Goal: Task Accomplishment & Management: Use online tool/utility

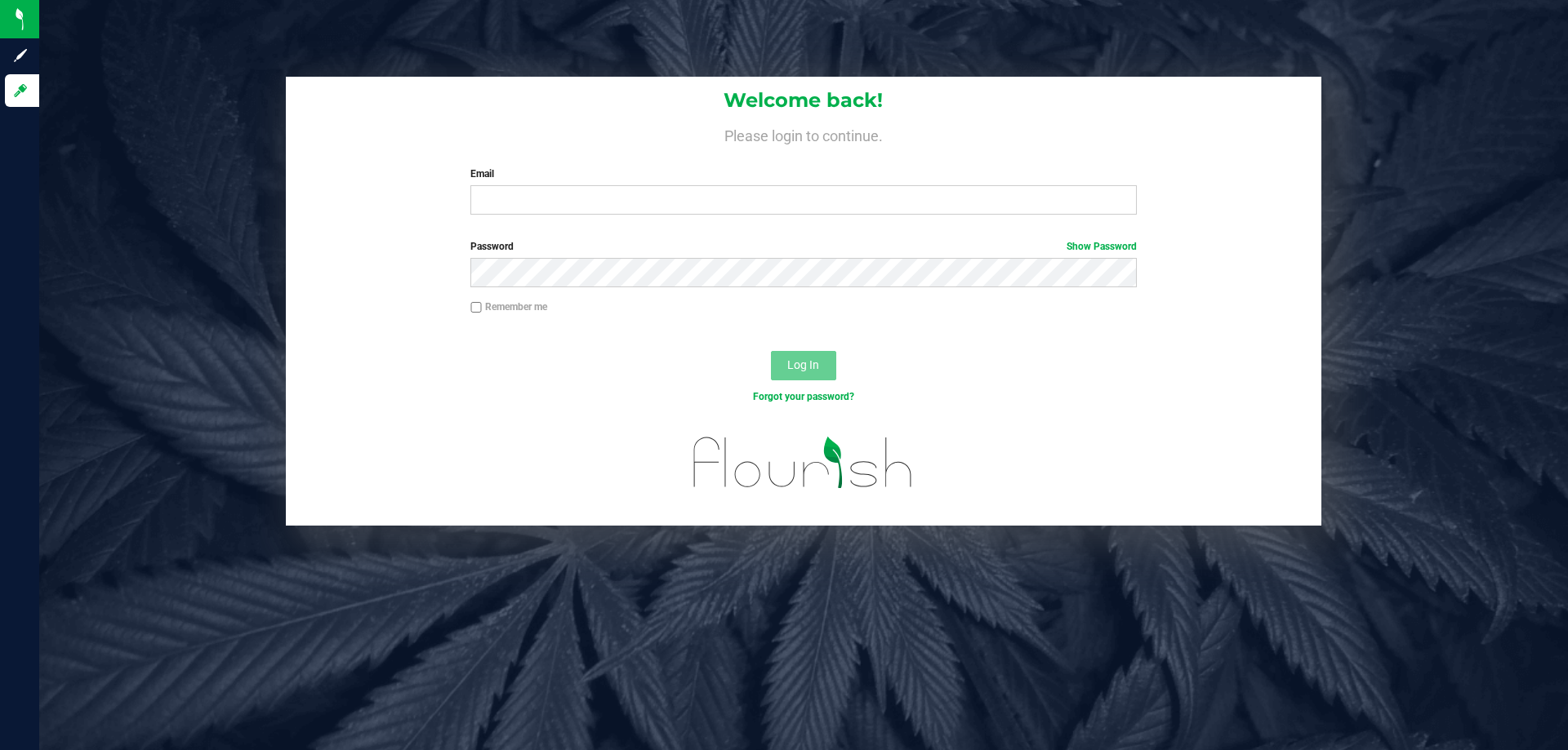
type input "[EMAIL_ADDRESS][DOMAIN_NAME]"
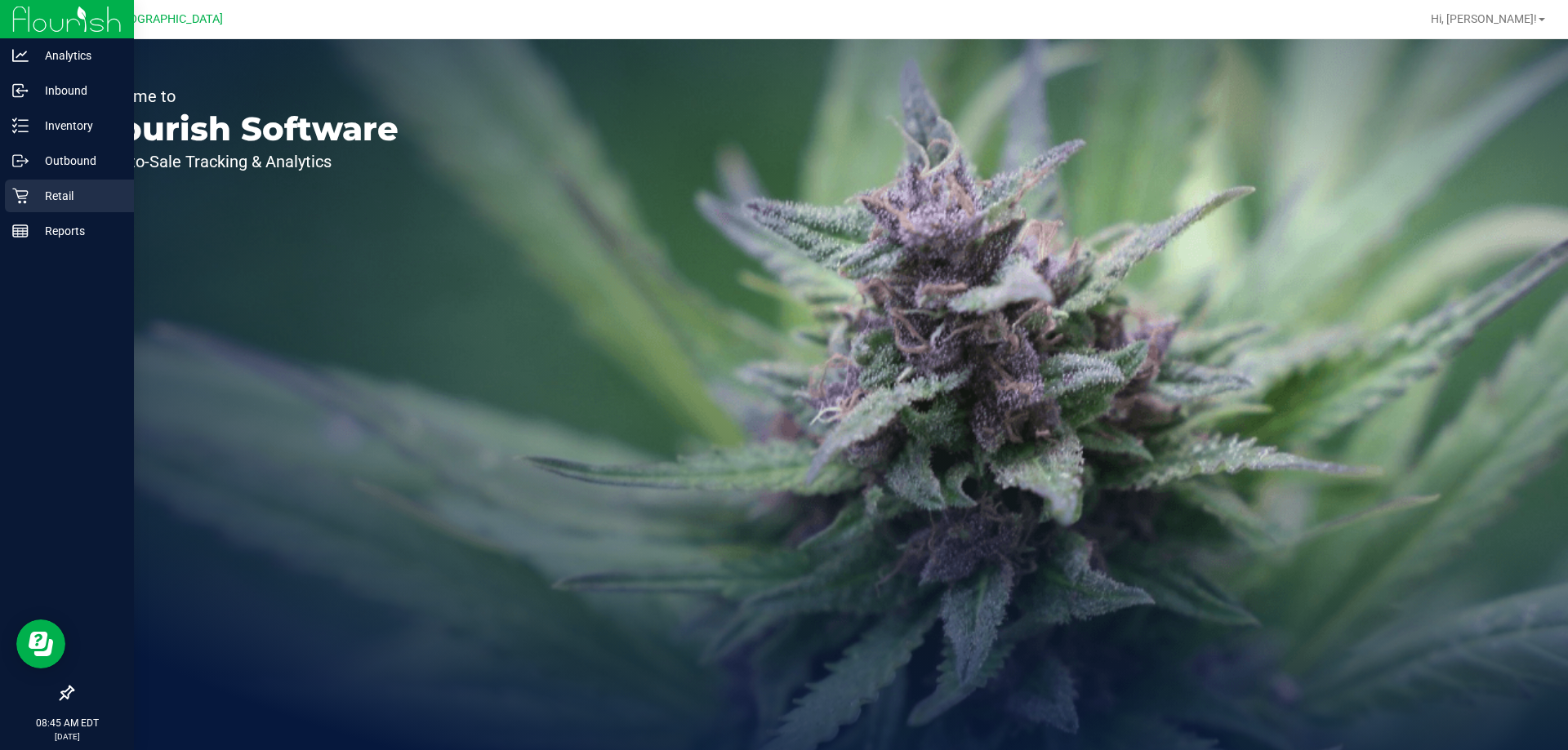
click at [19, 199] on icon at bounding box center [21, 196] width 17 height 17
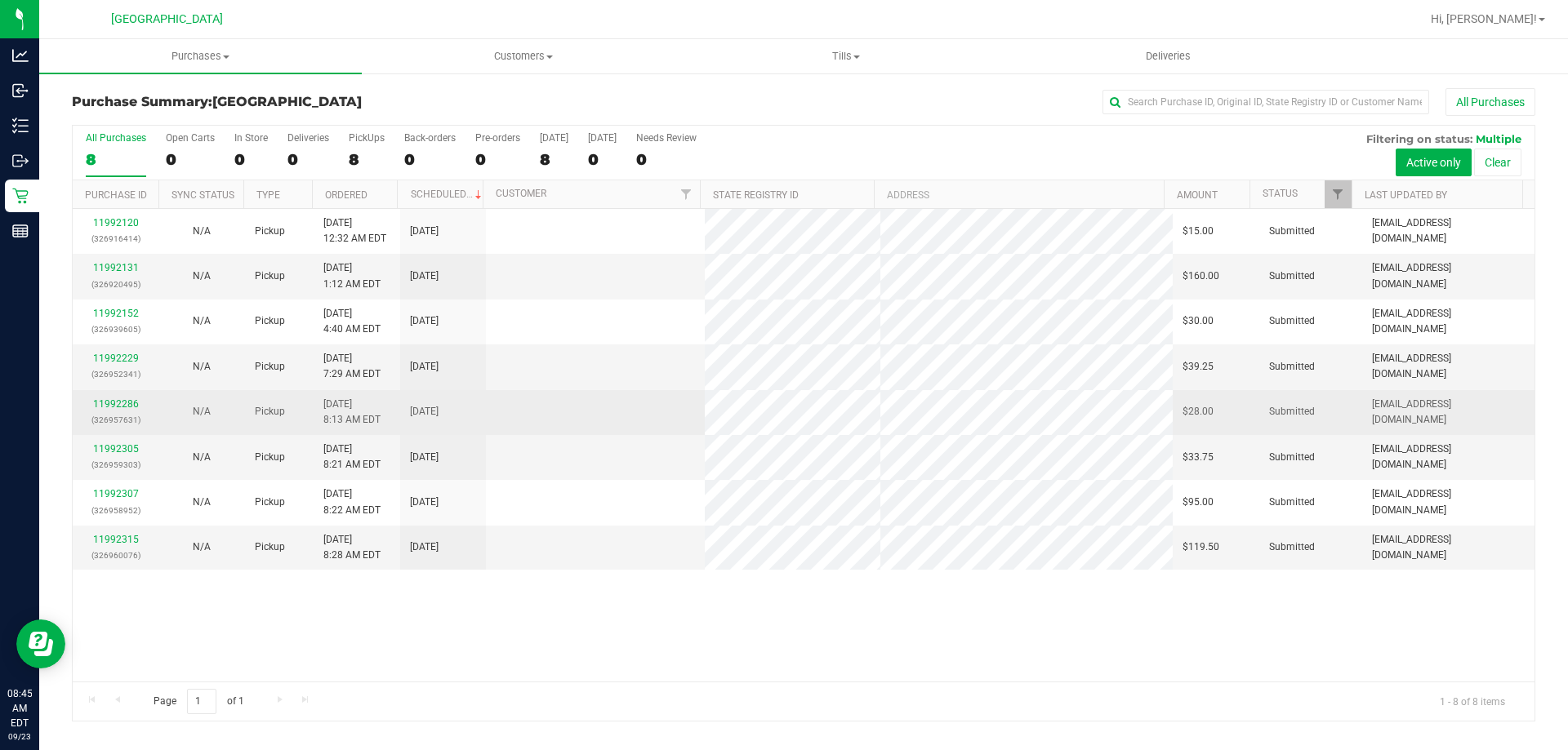
click at [341, 404] on span "[DATE] 8:13 AM EDT" at bounding box center [352, 413] width 57 height 31
click at [342, 404] on span "[DATE] 8:13 AM EDT" at bounding box center [352, 413] width 57 height 31
click at [343, 402] on span "[DATE] 8:13 AM EDT" at bounding box center [352, 413] width 57 height 31
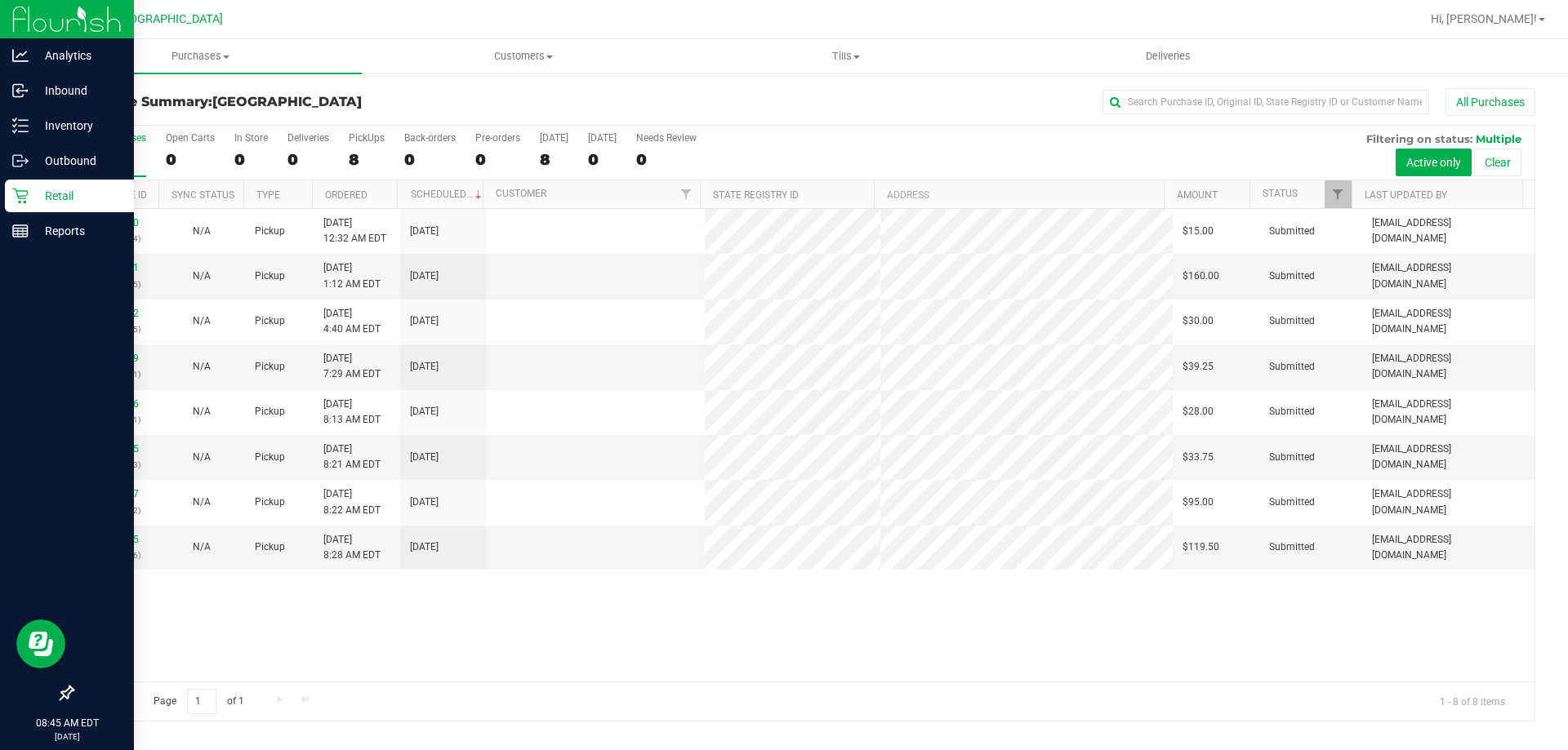
click at [25, 199] on icon at bounding box center [21, 197] width 16 height 16
click at [43, 191] on p "Retail" at bounding box center [77, 196] width 98 height 20
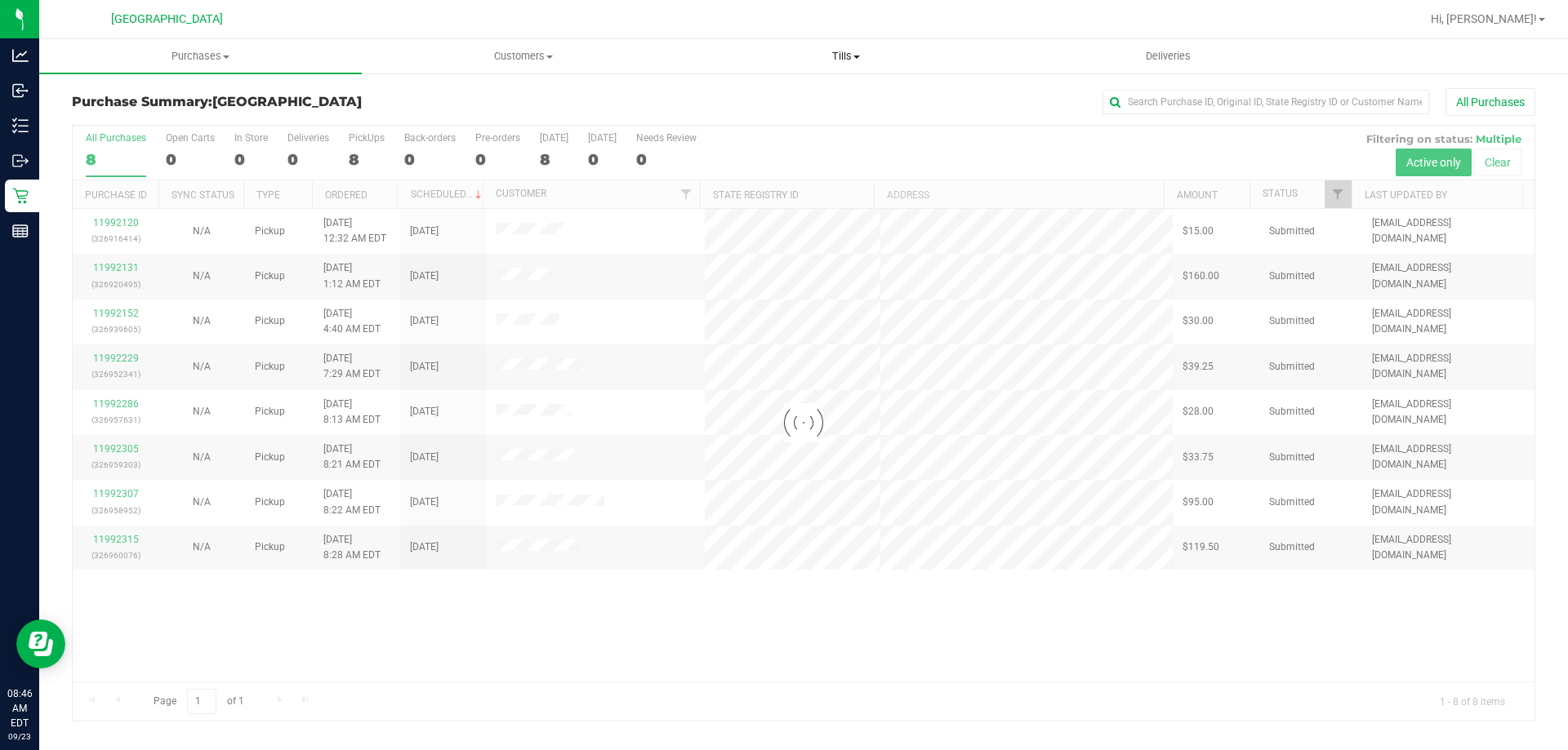
click at [844, 59] on span "Tills" at bounding box center [845, 56] width 321 height 15
click at [790, 98] on span "Manage tills" at bounding box center [739, 98] width 111 height 14
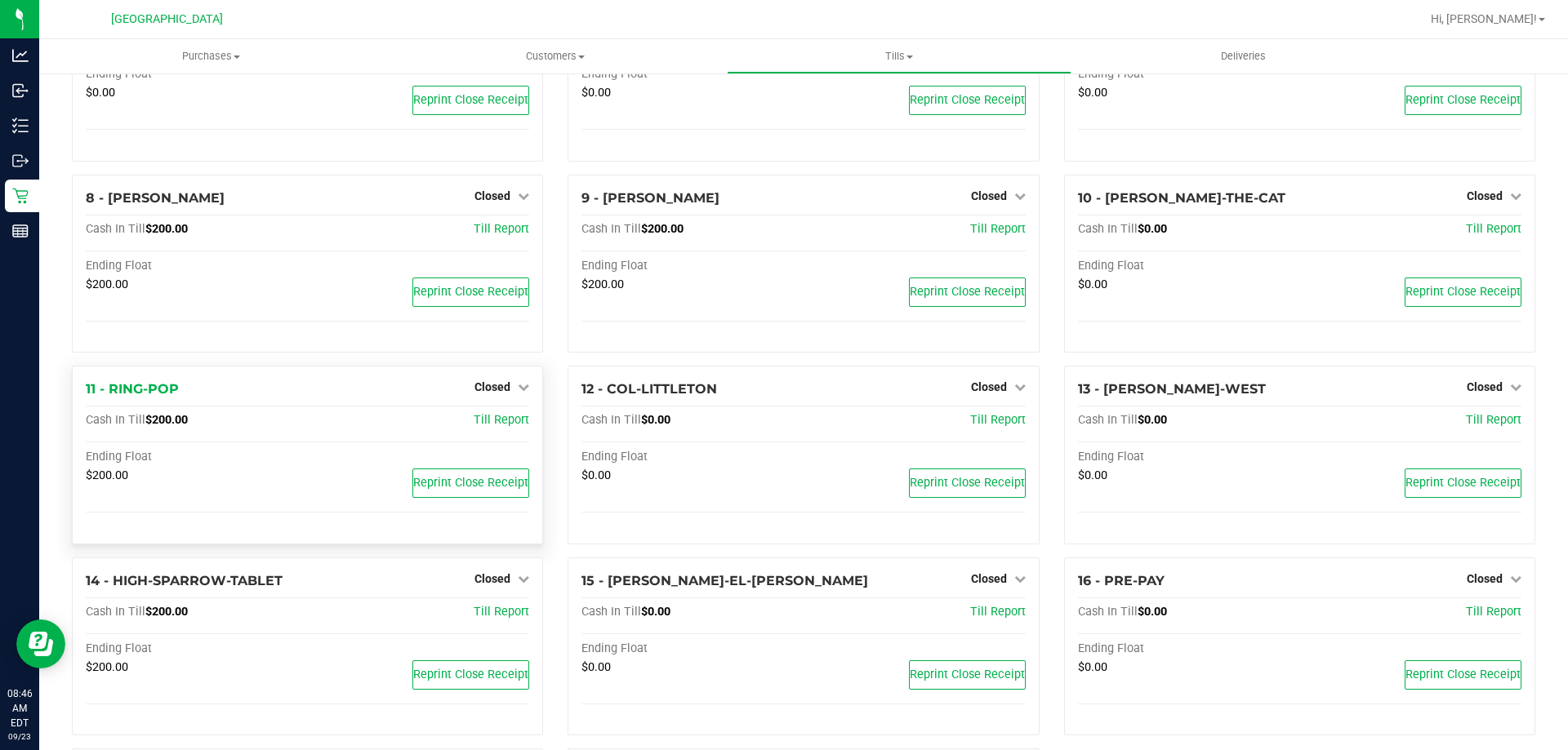
scroll to position [384, 0]
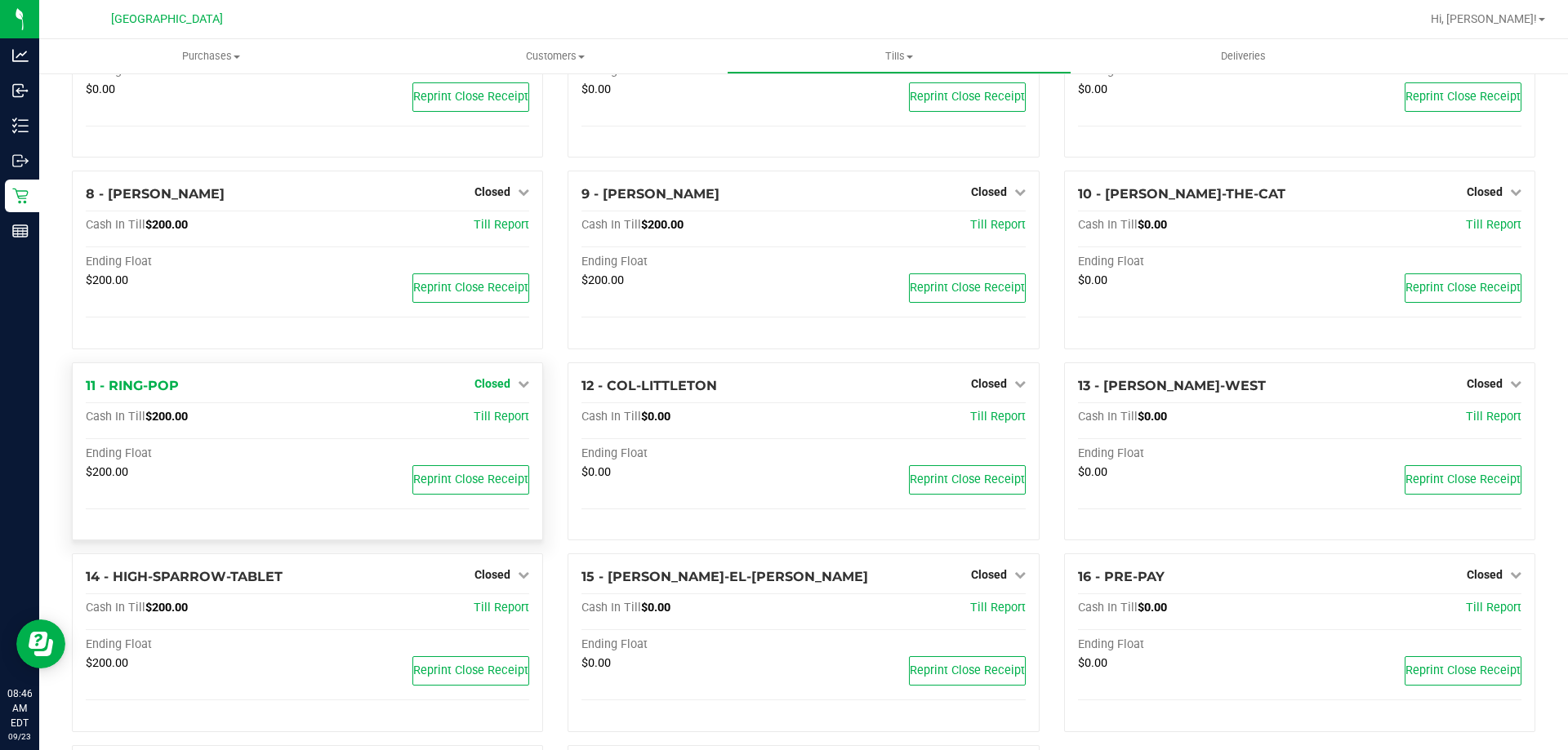
click at [499, 387] on span "Closed" at bounding box center [492, 383] width 36 height 13
click at [494, 419] on link "Open Till" at bounding box center [492, 417] width 43 height 13
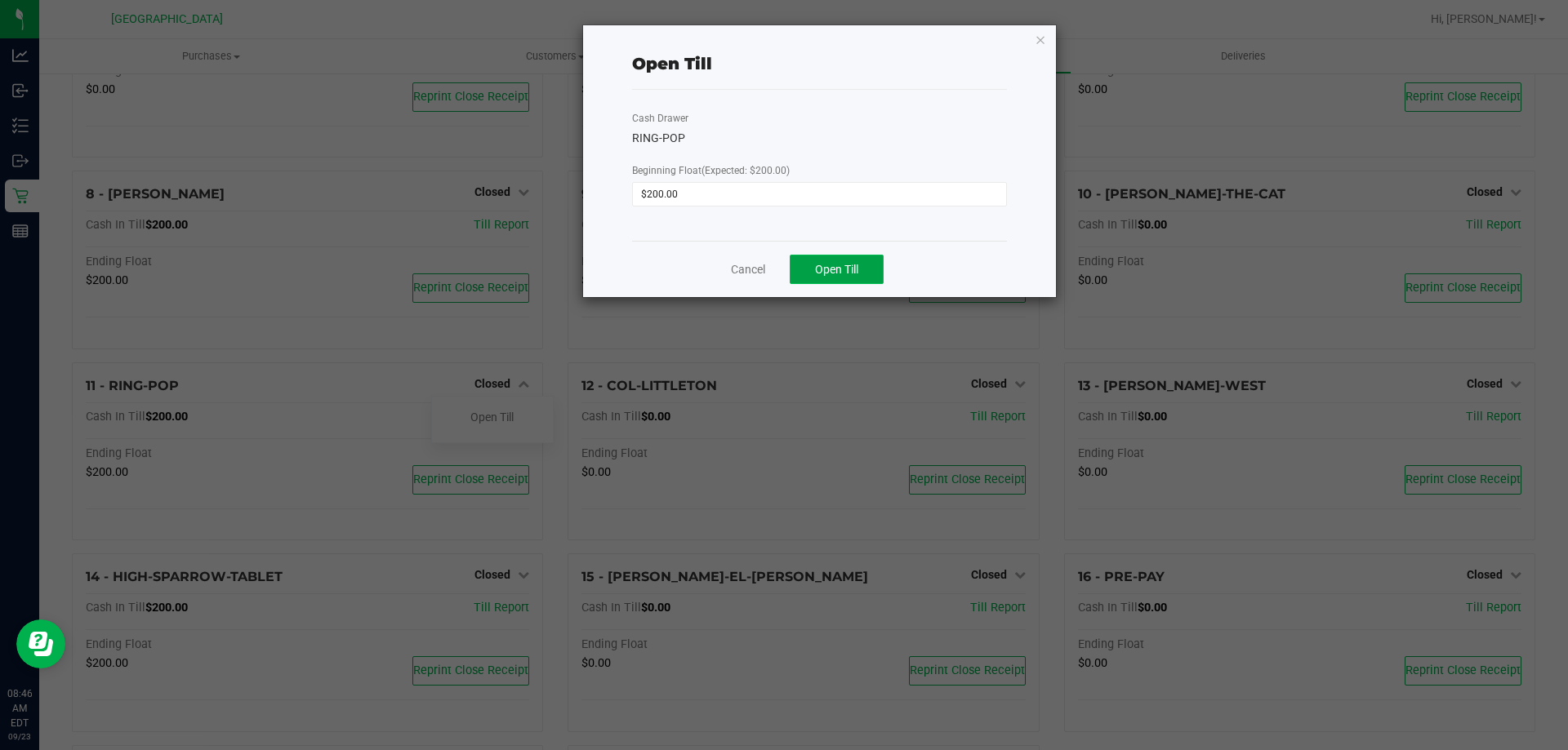
click at [829, 277] on button "Open Till" at bounding box center [836, 269] width 94 height 29
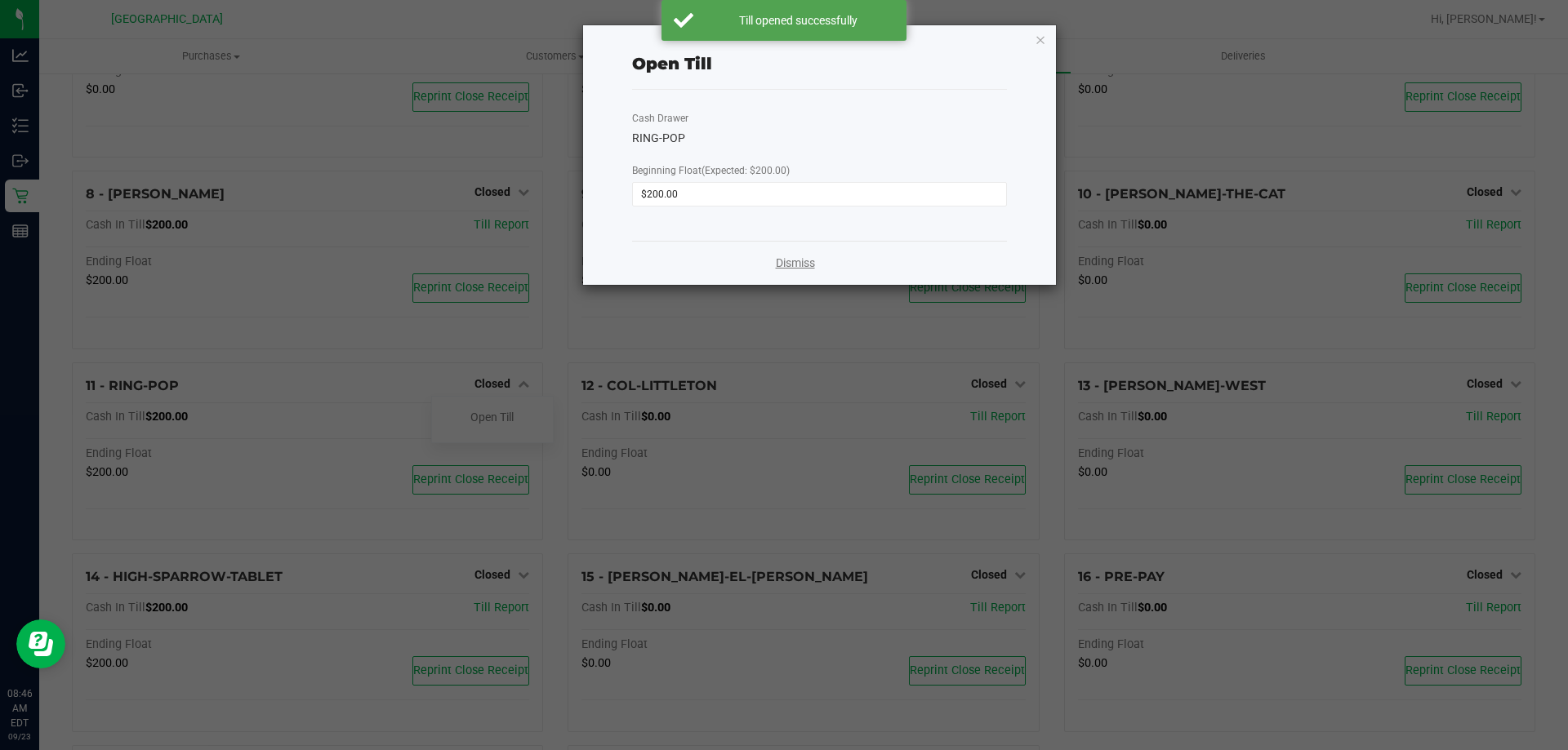
click at [803, 264] on link "Dismiss" at bounding box center [795, 263] width 39 height 18
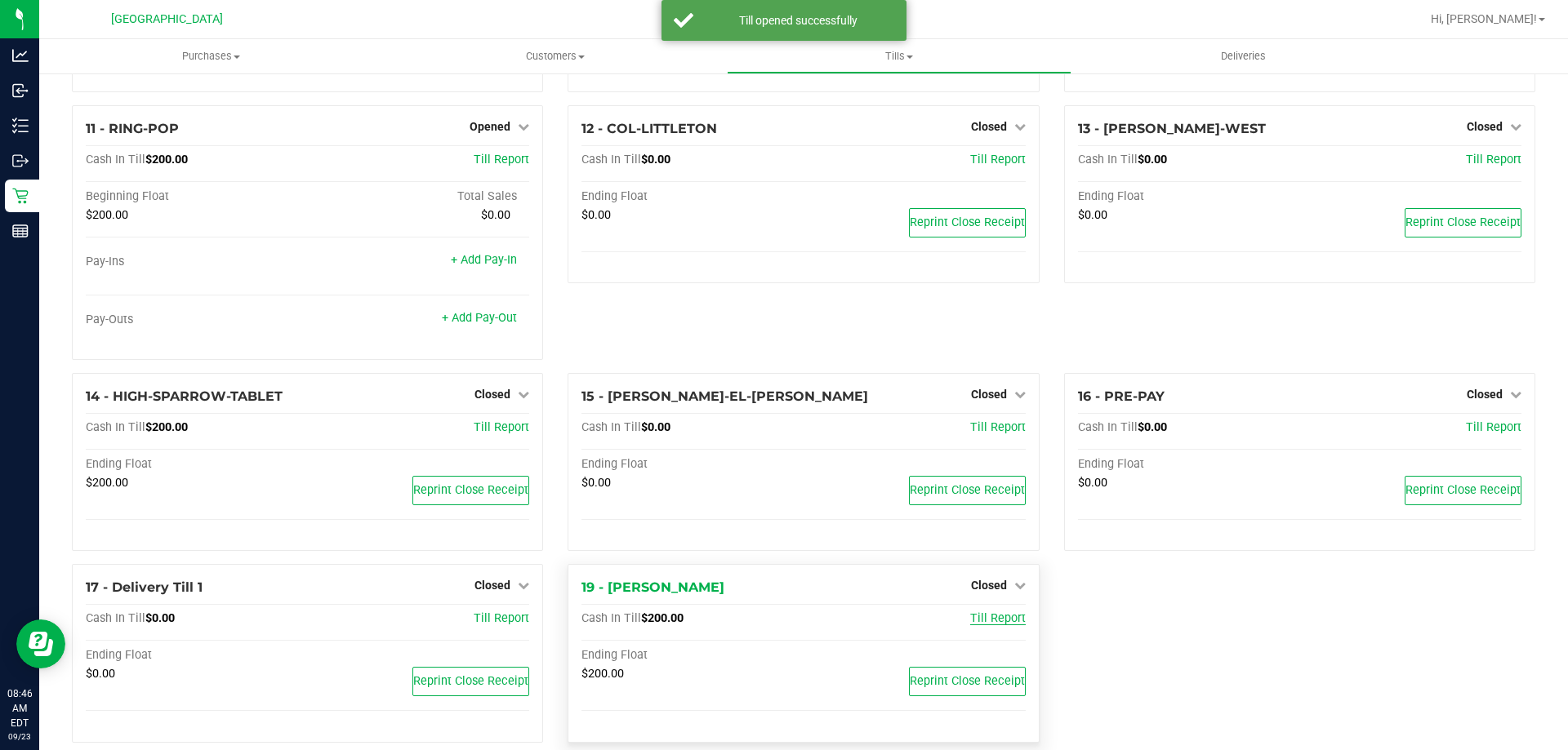
scroll to position [667, 0]
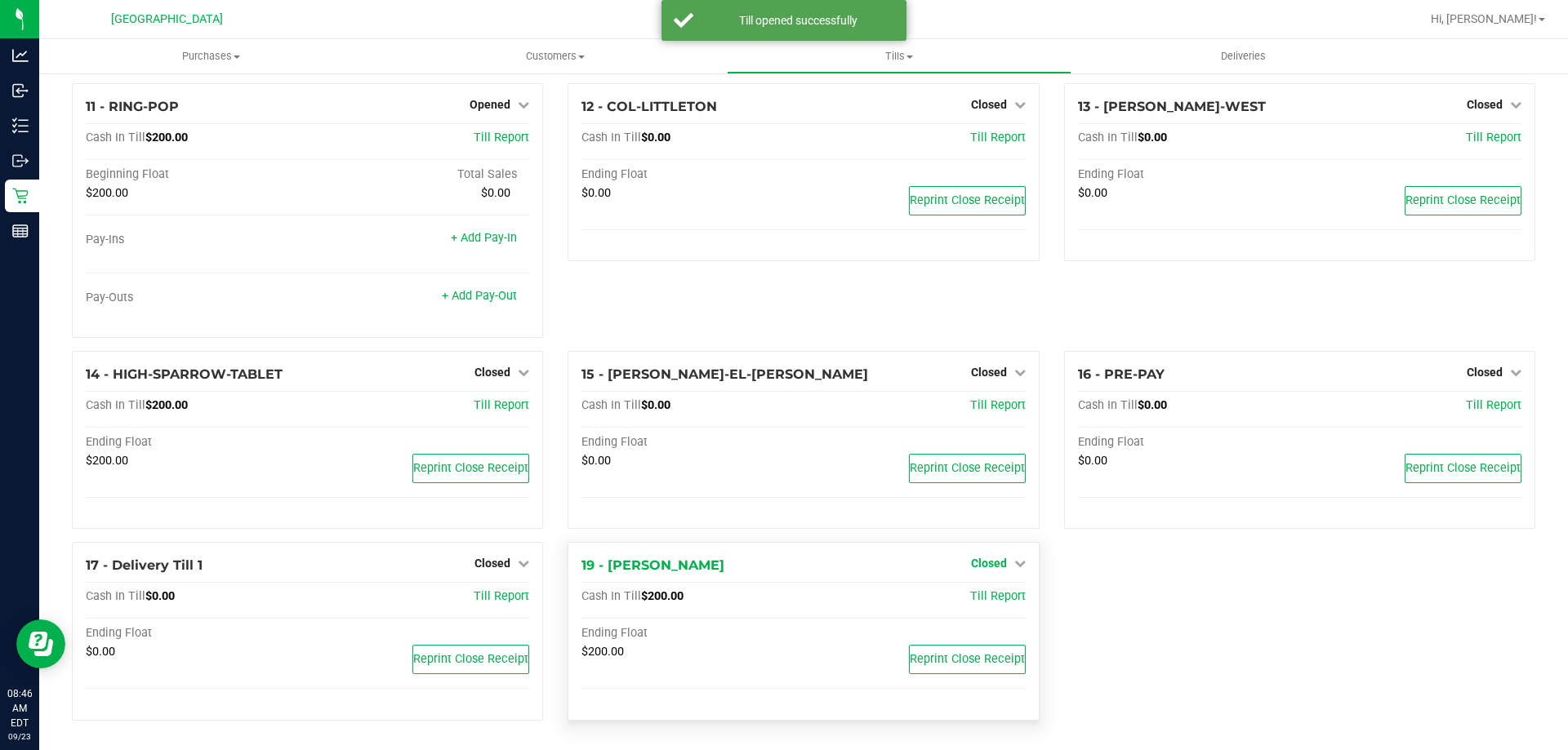
click at [1003, 567] on link "Closed" at bounding box center [998, 562] width 55 height 13
click at [985, 595] on link "Open Till" at bounding box center [988, 596] width 43 height 13
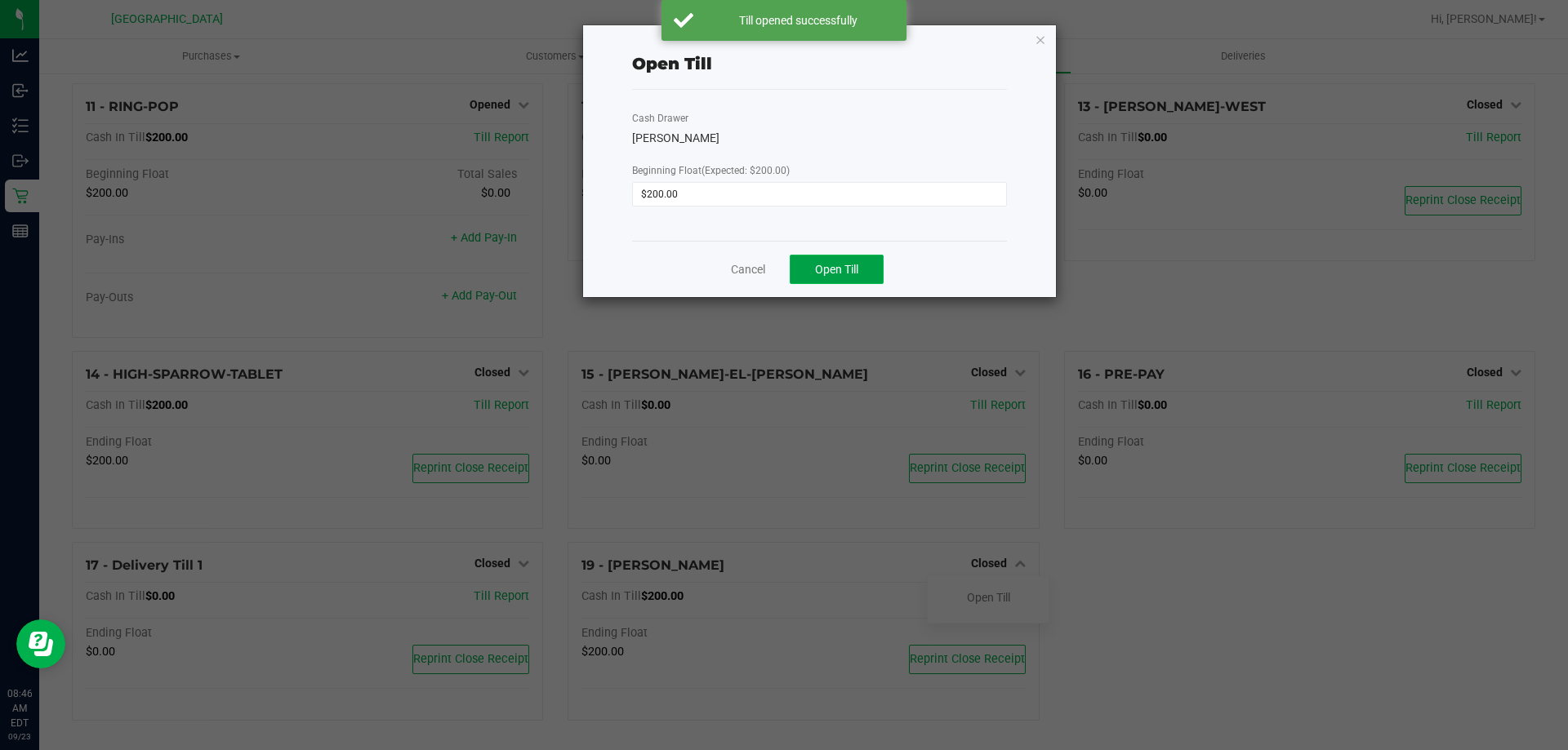
click at [824, 272] on span "Open Till" at bounding box center [836, 269] width 43 height 13
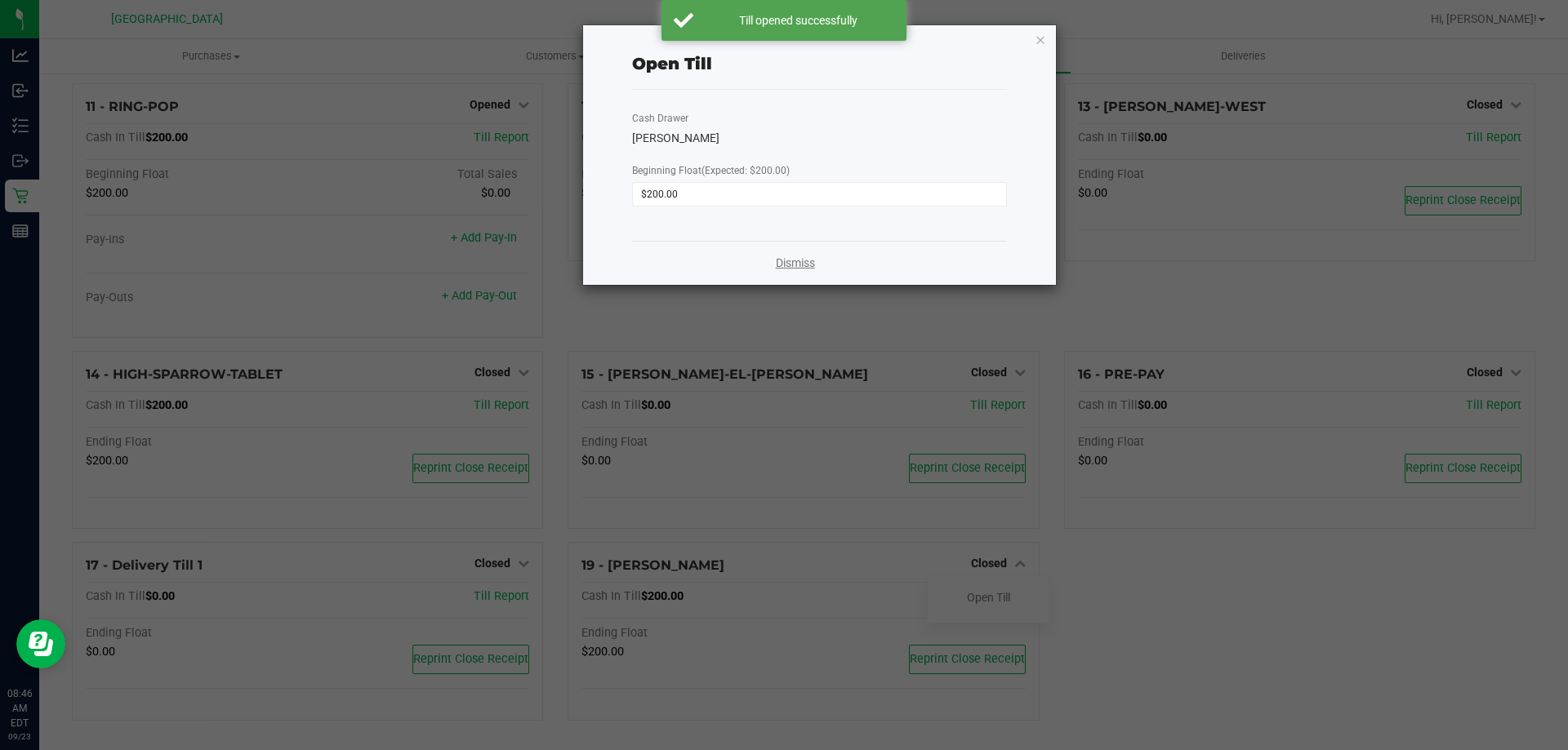
click at [802, 263] on link "Dismiss" at bounding box center [795, 263] width 39 height 18
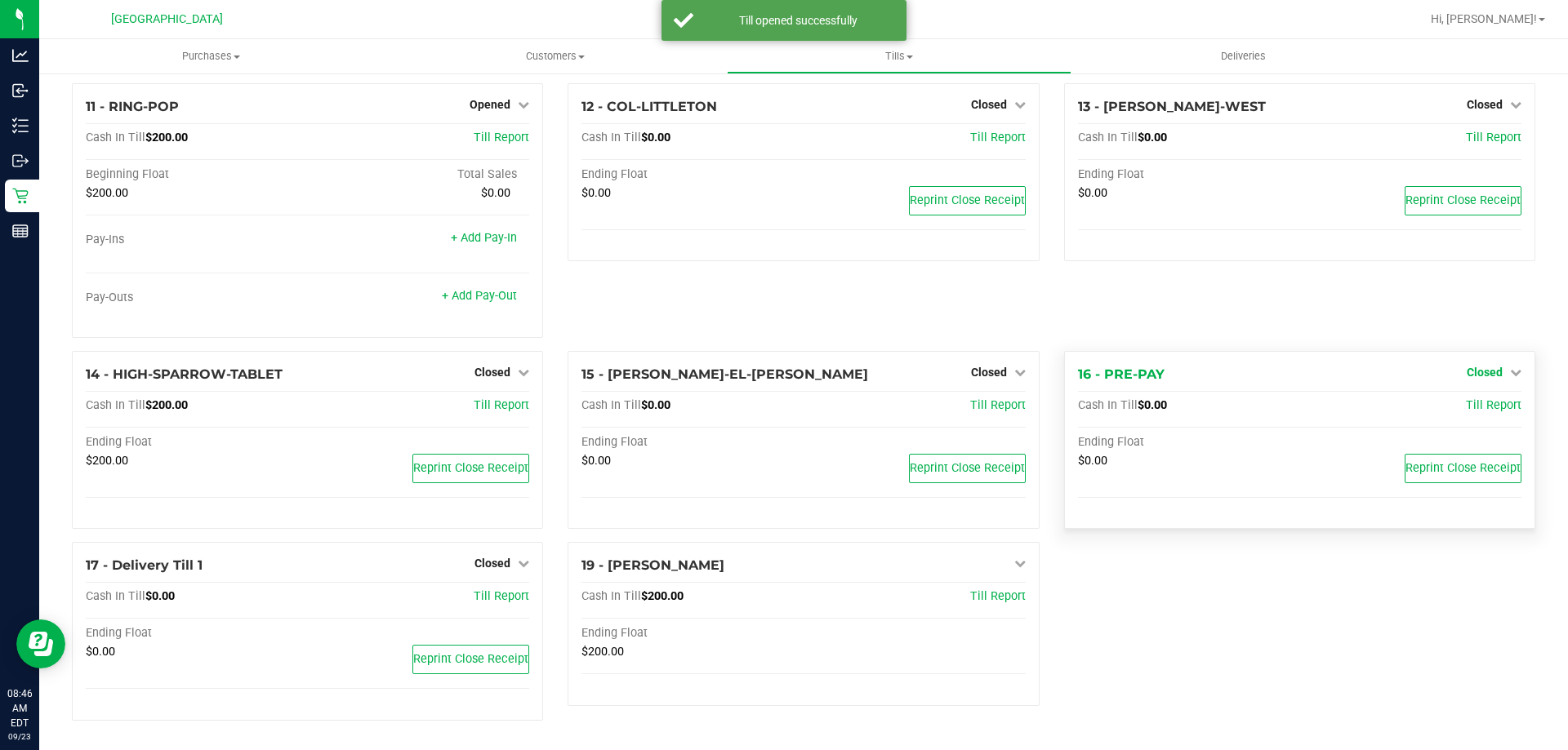
click at [1486, 375] on span "Closed" at bounding box center [1484, 372] width 36 height 13
click at [1469, 407] on link "Open Till" at bounding box center [1484, 405] width 43 height 13
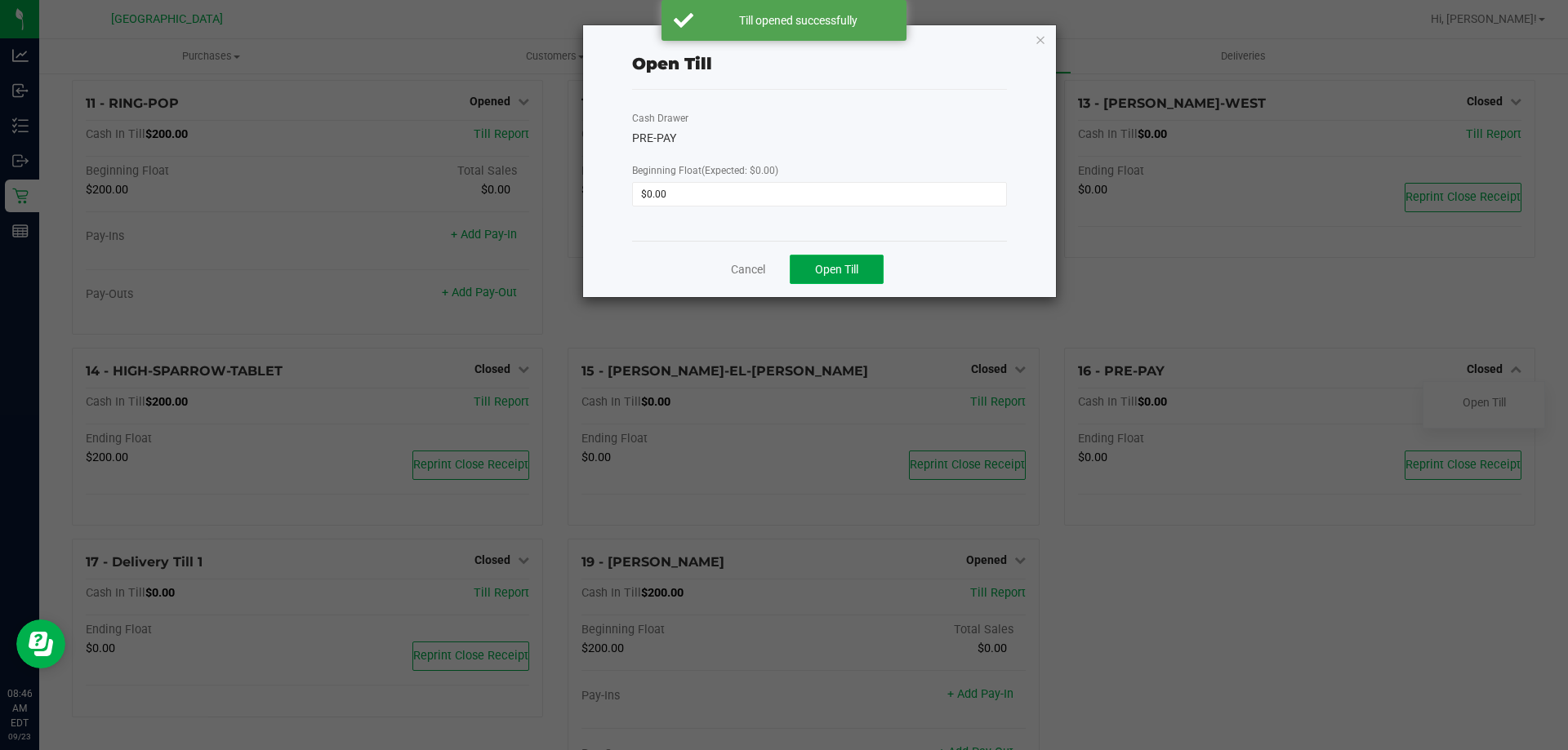
click at [836, 263] on span "Open Till" at bounding box center [836, 269] width 43 height 13
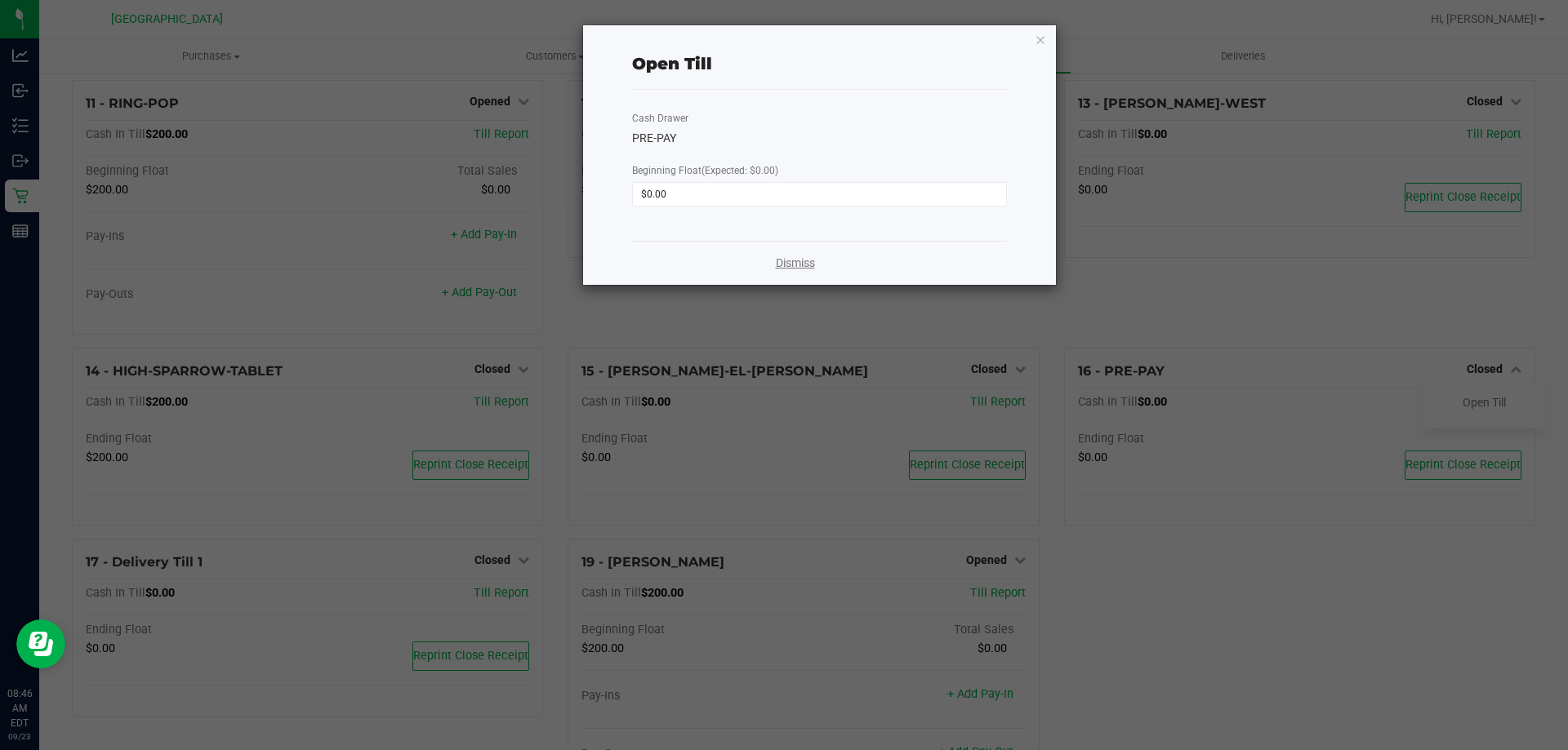
click at [796, 255] on link "Dismiss" at bounding box center [795, 263] width 39 height 18
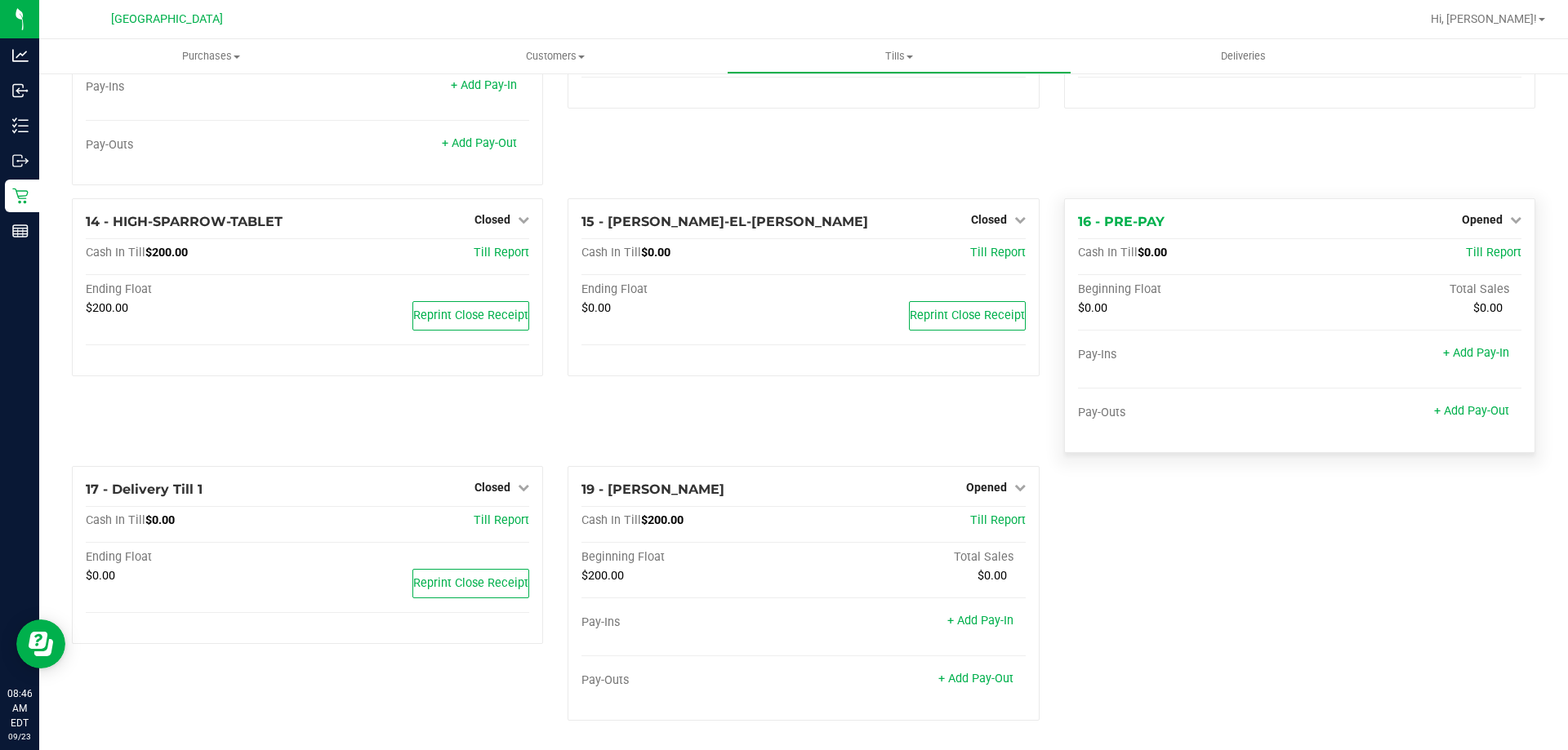
scroll to position [412, 0]
